Goal: Obtain resource: Obtain resource

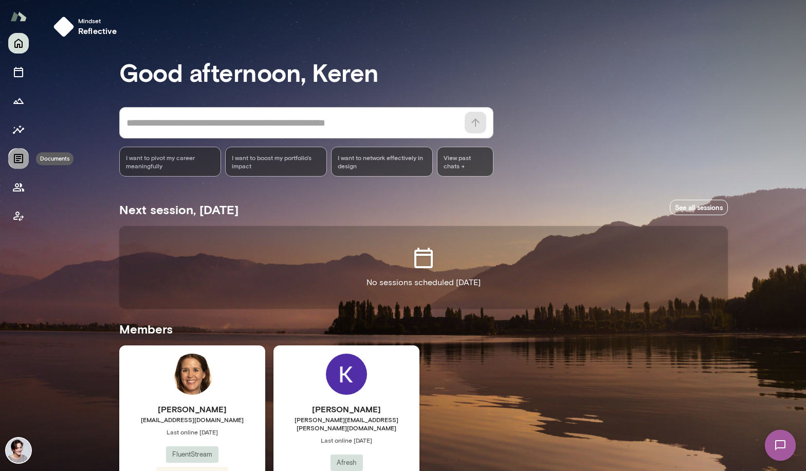
click at [18, 158] on icon "Documents" at bounding box center [18, 158] width 9 height 9
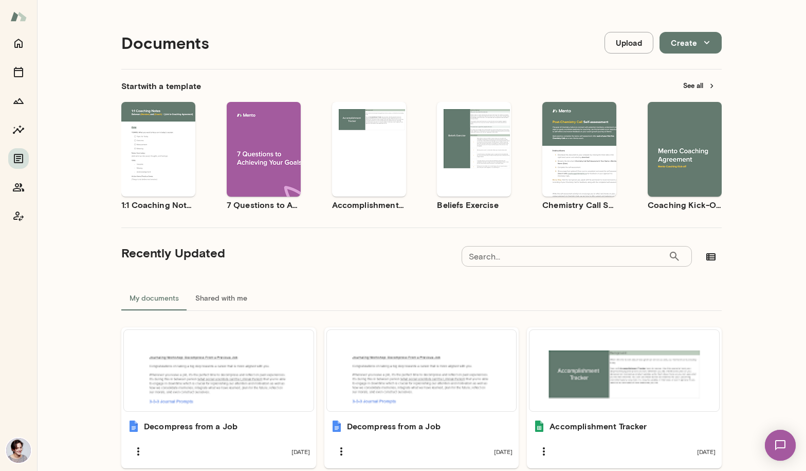
click at [705, 87] on button "See all" at bounding box center [699, 86] width 45 height 16
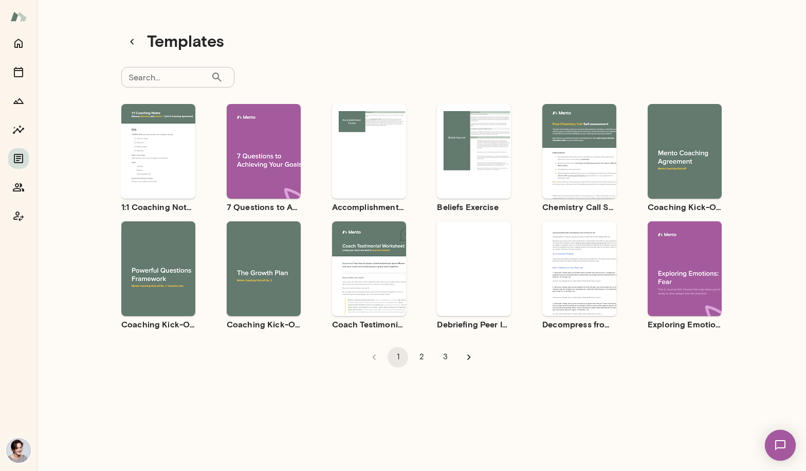
click at [278, 121] on div "Use template Preview" at bounding box center [264, 151] width 74 height 95
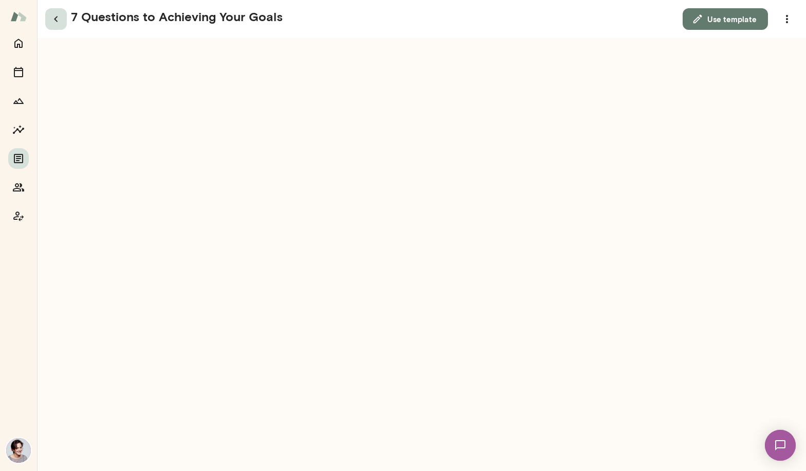
click at [55, 19] on icon "button" at bounding box center [56, 19] width 4 height 6
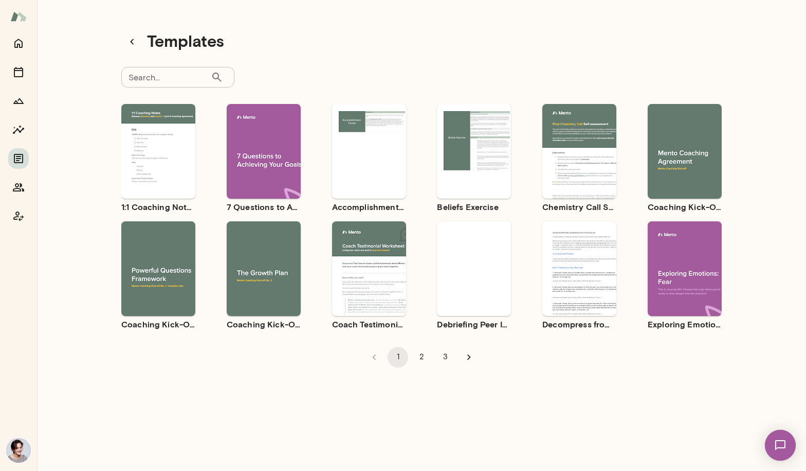
click at [263, 243] on div "Use template Preview" at bounding box center [264, 268] width 74 height 95
